Goal: Task Accomplishment & Management: Use online tool/utility

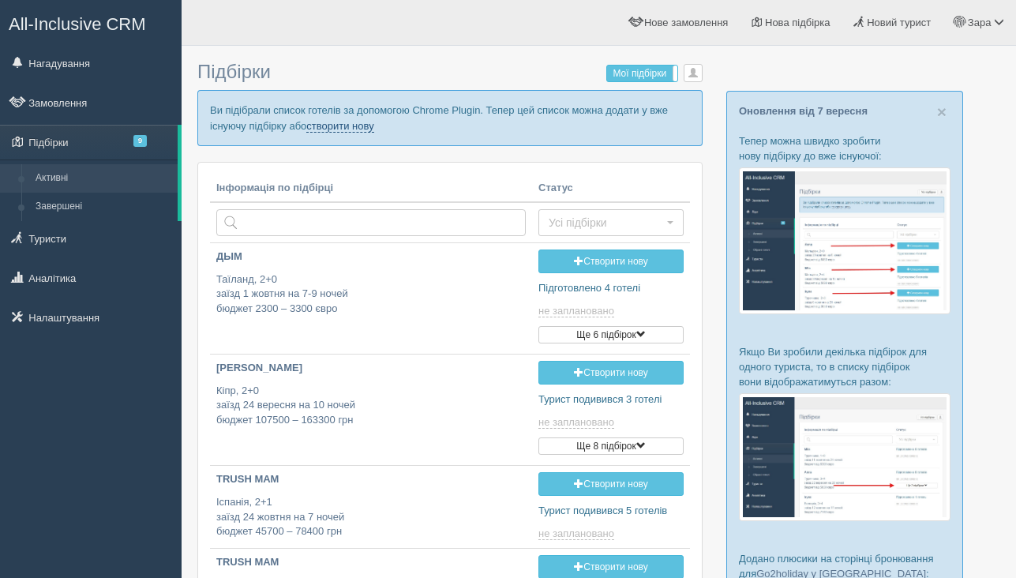
click at [373, 126] on link "створити нову" at bounding box center [339, 126] width 67 height 13
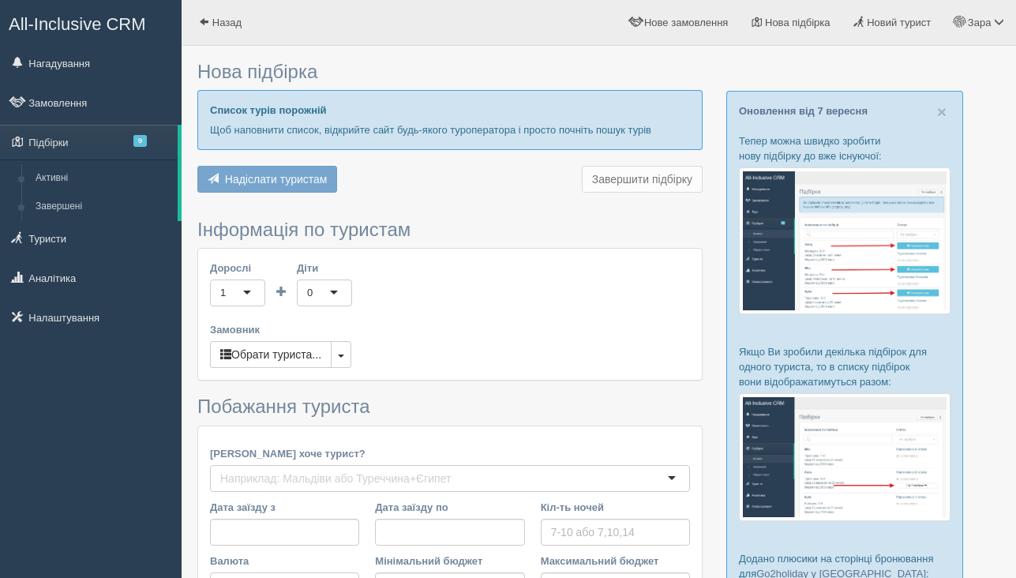
type input "7"
type input "98900"
type input "157600"
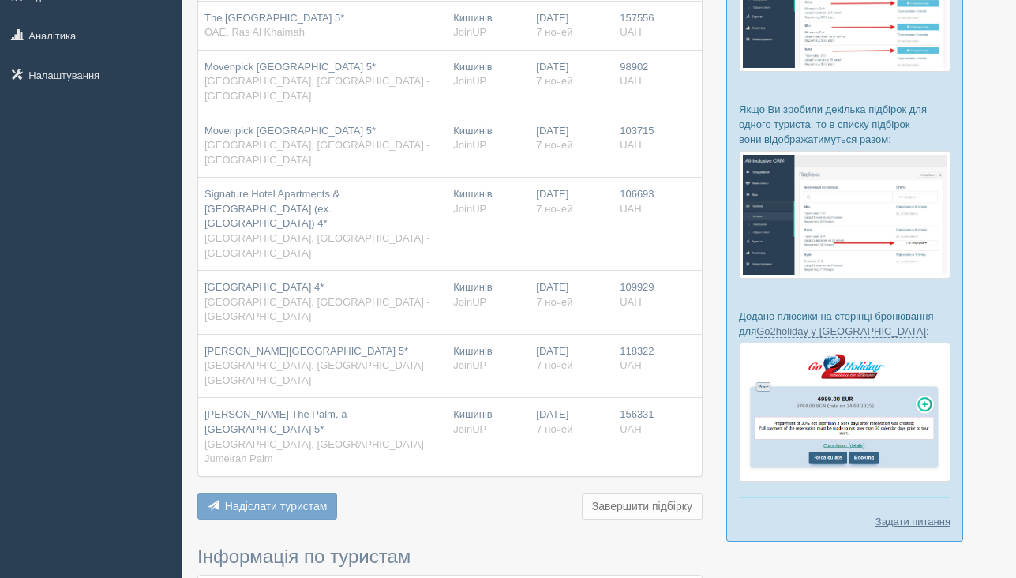
scroll to position [290, 0]
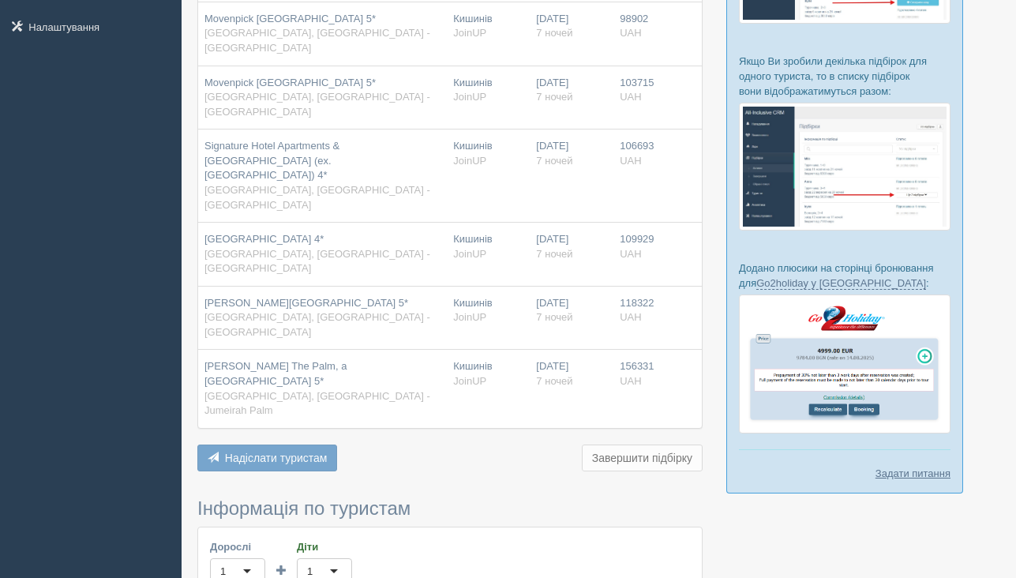
click at [266, 451] on span "Надіслати туристам" at bounding box center [276, 457] width 103 height 13
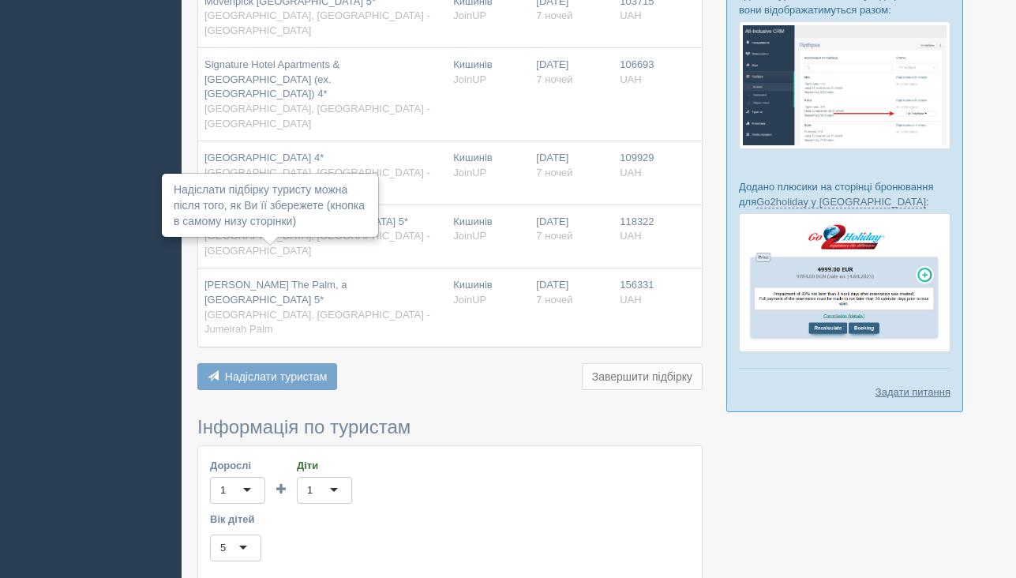
scroll to position [451, 0]
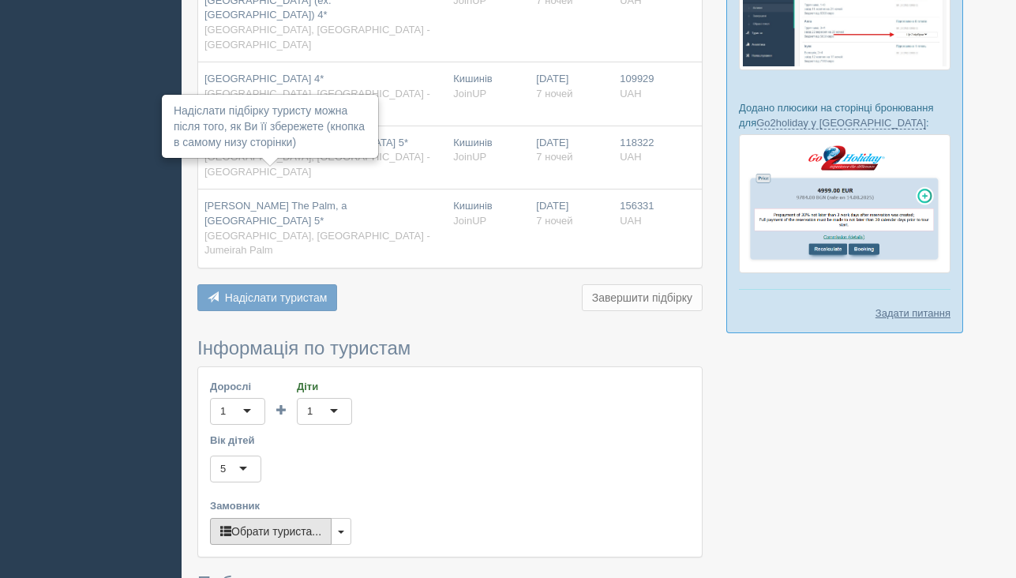
click at [259, 518] on button "Обрати туриста..." at bounding box center [271, 531] width 122 height 27
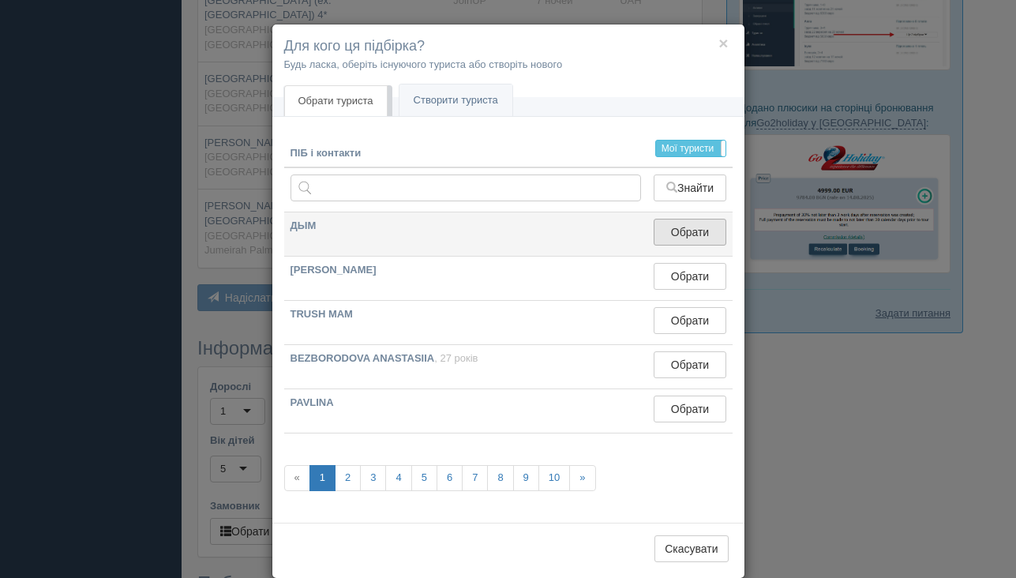
click at [674, 242] on button "Обрати" at bounding box center [689, 232] width 72 height 27
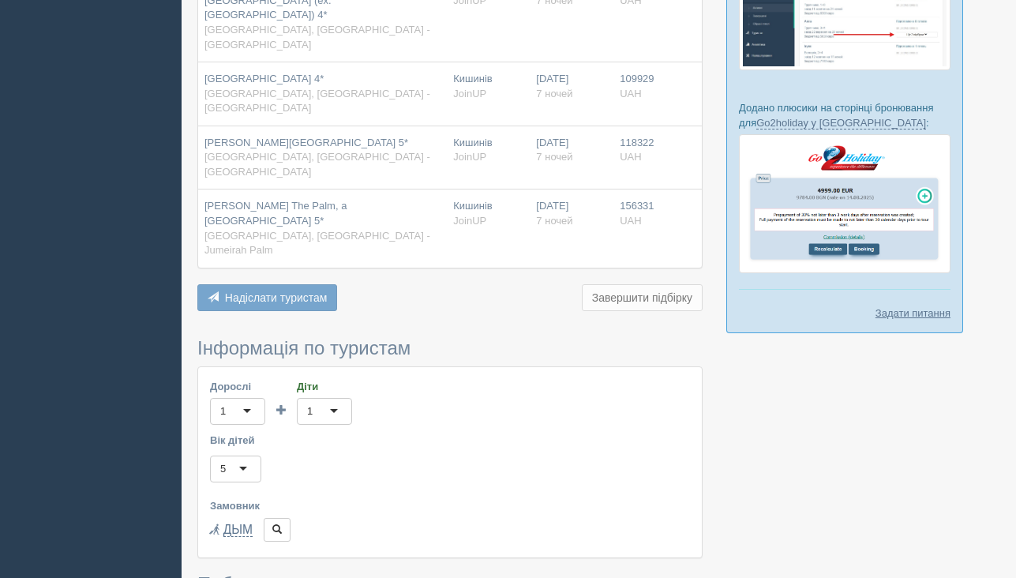
scroll to position [743, 0]
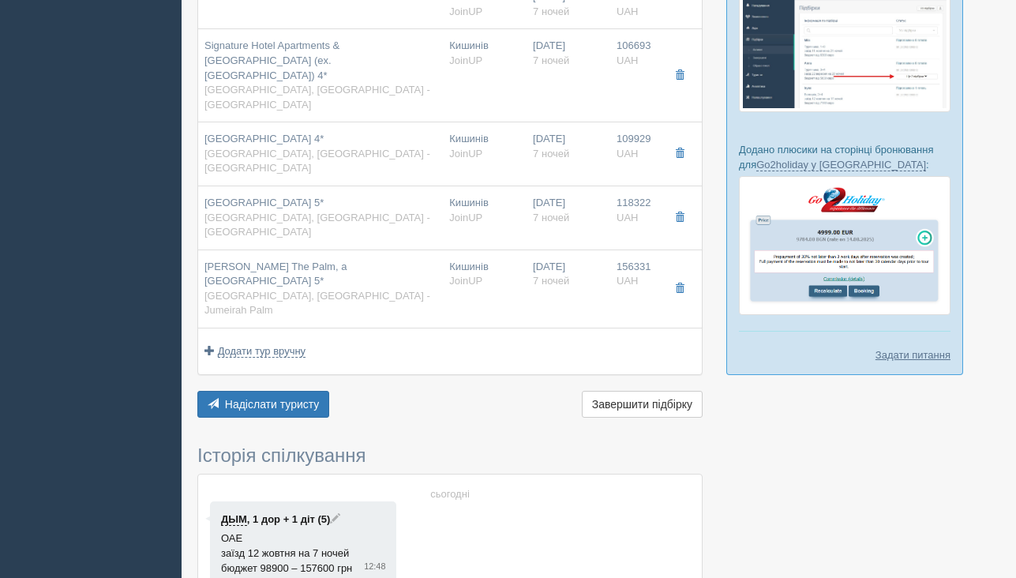
scroll to position [441, 0]
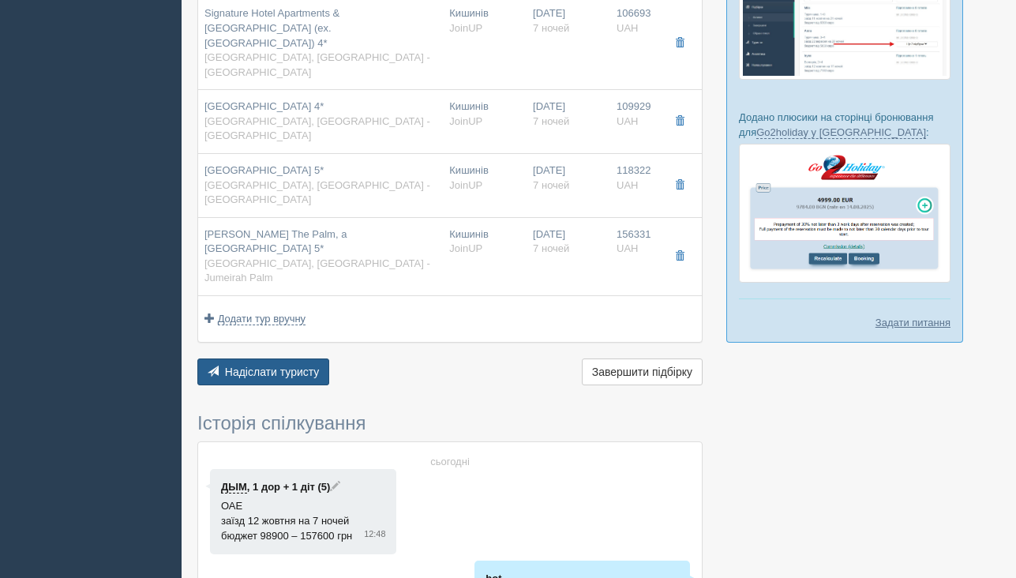
click at [305, 365] on span "Надіслати туристу" at bounding box center [272, 371] width 95 height 13
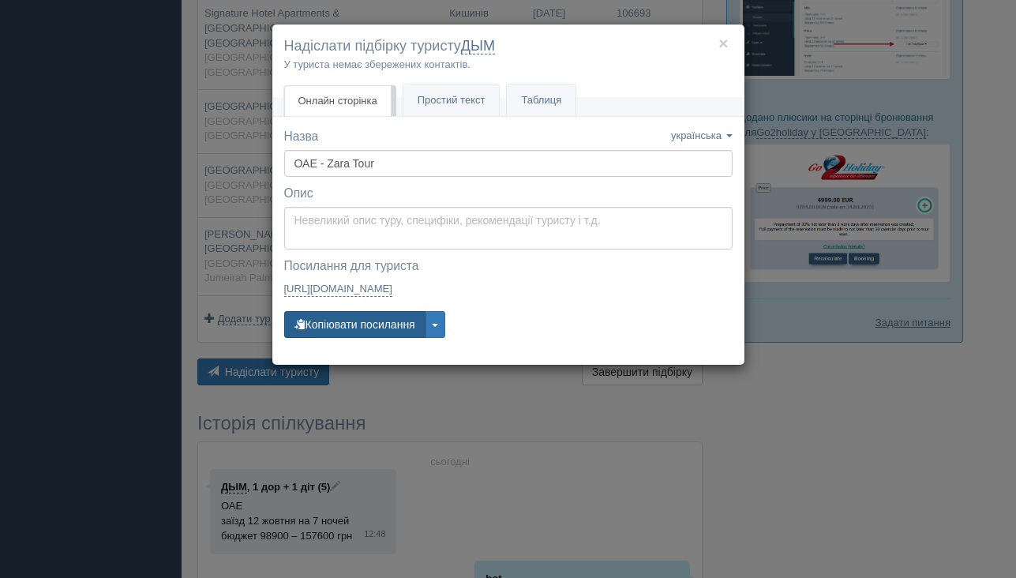
click at [341, 329] on button "Копіювати посилання" at bounding box center [354, 324] width 141 height 27
